Goal: Transaction & Acquisition: Purchase product/service

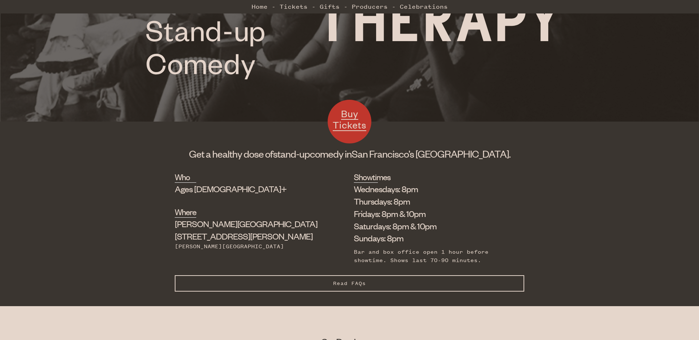
scroll to position [340, 0]
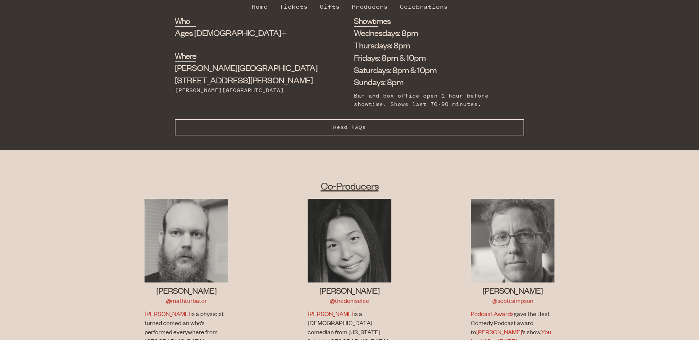
click at [325, 126] on button "Read FAQs Hide FAQs" at bounding box center [350, 127] width 350 height 16
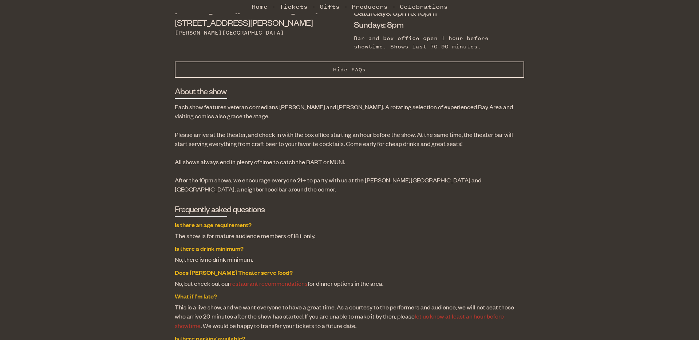
scroll to position [406, 0]
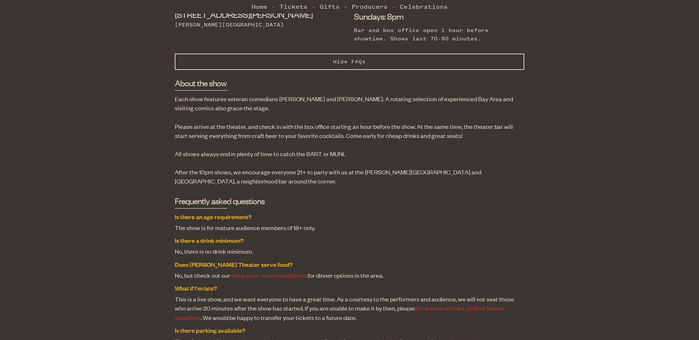
click at [331, 185] on p "After the 10pm shows, we encourage everyone 21+ to party with us at the [PERSON…" at bounding box center [350, 177] width 350 height 18
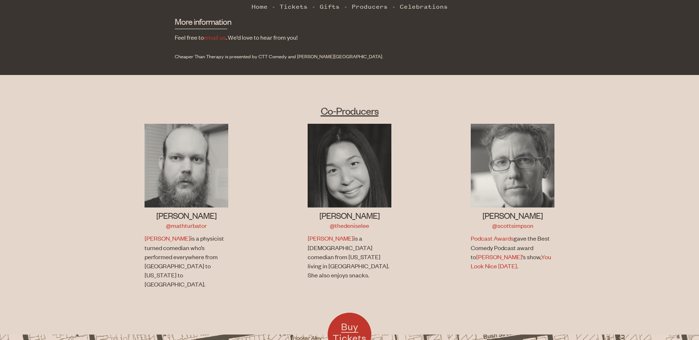
scroll to position [992, 0]
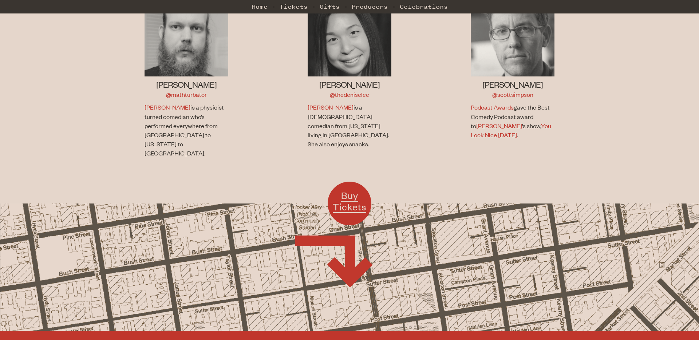
click at [338, 182] on link "Buy Tickets" at bounding box center [350, 204] width 44 height 44
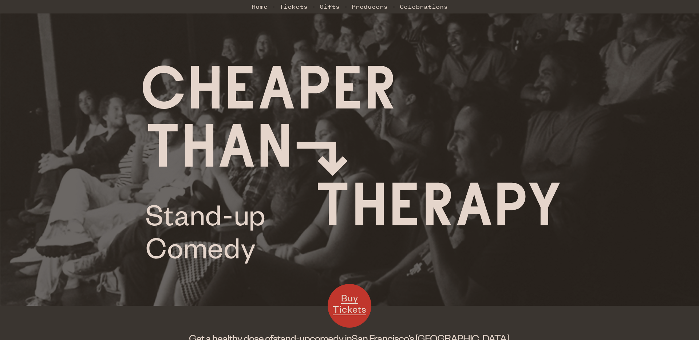
scroll to position [505, 0]
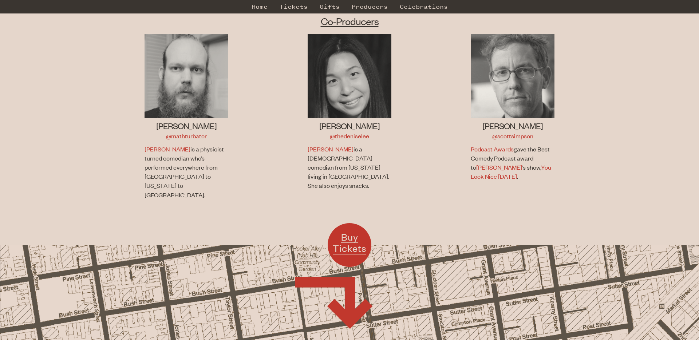
click at [283, 74] on li "[PERSON_NAME] @thedeniselee [PERSON_NAME] is a [DEMOGRAPHIC_DATA] comedian from…" at bounding box center [349, 121] width 163 height 174
click at [284, 70] on li "[PERSON_NAME] @thedeniselee [PERSON_NAME] is a [DEMOGRAPHIC_DATA] comedian from…" at bounding box center [349, 121] width 163 height 174
click at [289, 46] on li "[PERSON_NAME] @thedeniselee [PERSON_NAME] is a [DEMOGRAPHIC_DATA] comedian from…" at bounding box center [349, 121] width 163 height 174
click at [270, 7] on li "Home" at bounding box center [264, 6] width 24 height 15
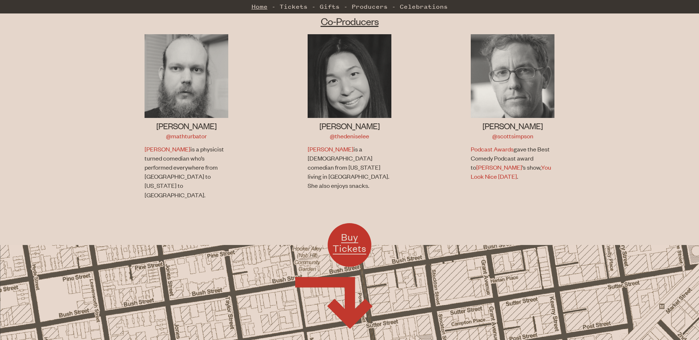
click at [261, 8] on link "Home" at bounding box center [260, 6] width 16 height 15
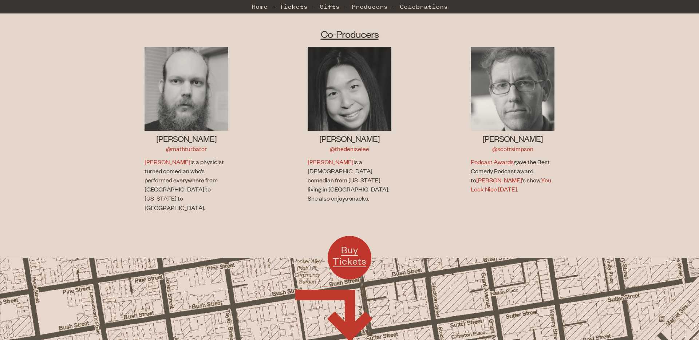
scroll to position [691, 0]
